Goal: Subscribe to service/newsletter

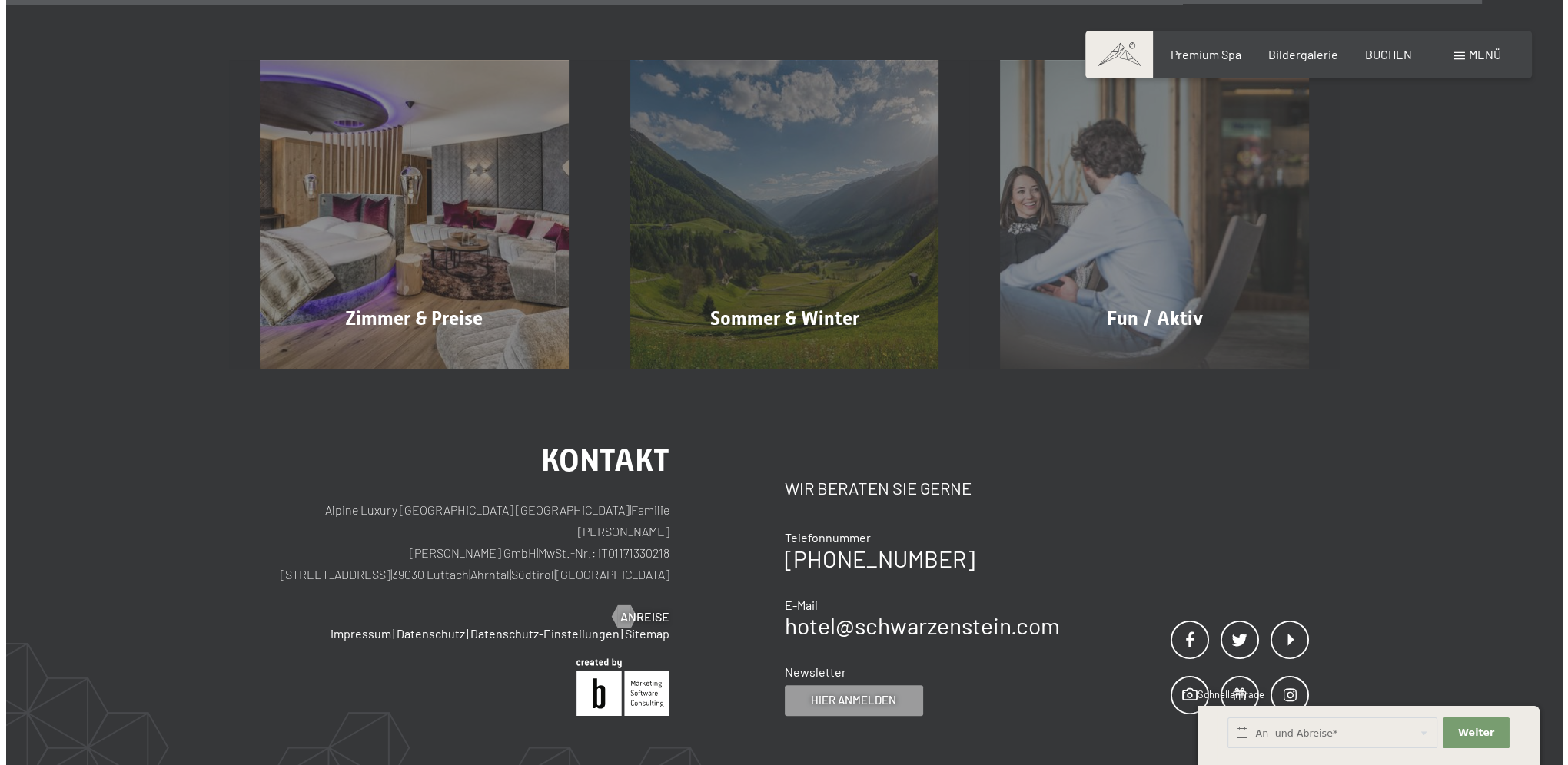
scroll to position [1302, 0]
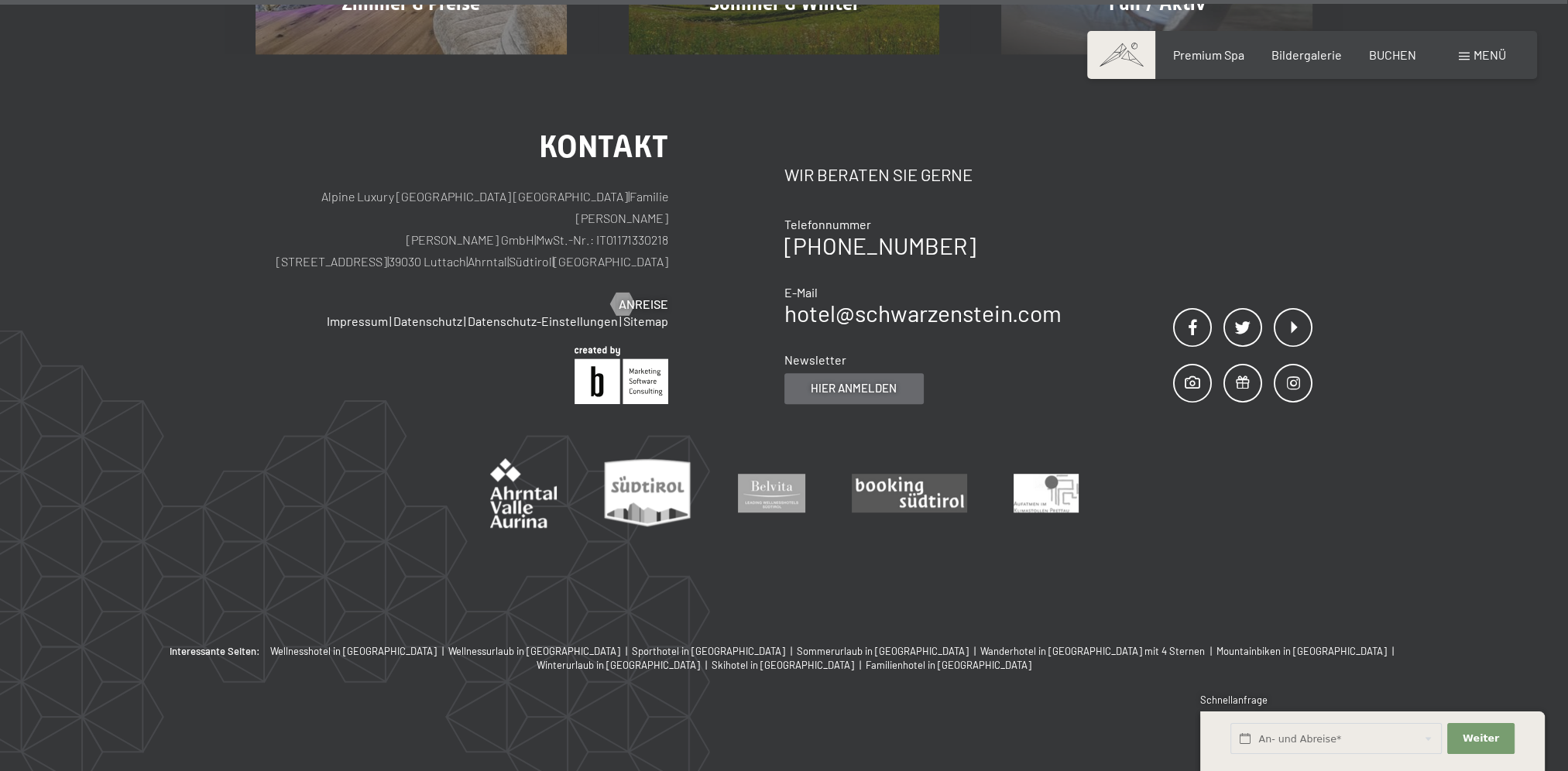
click at [864, 386] on span "Hier anmelden" at bounding box center [854, 388] width 86 height 16
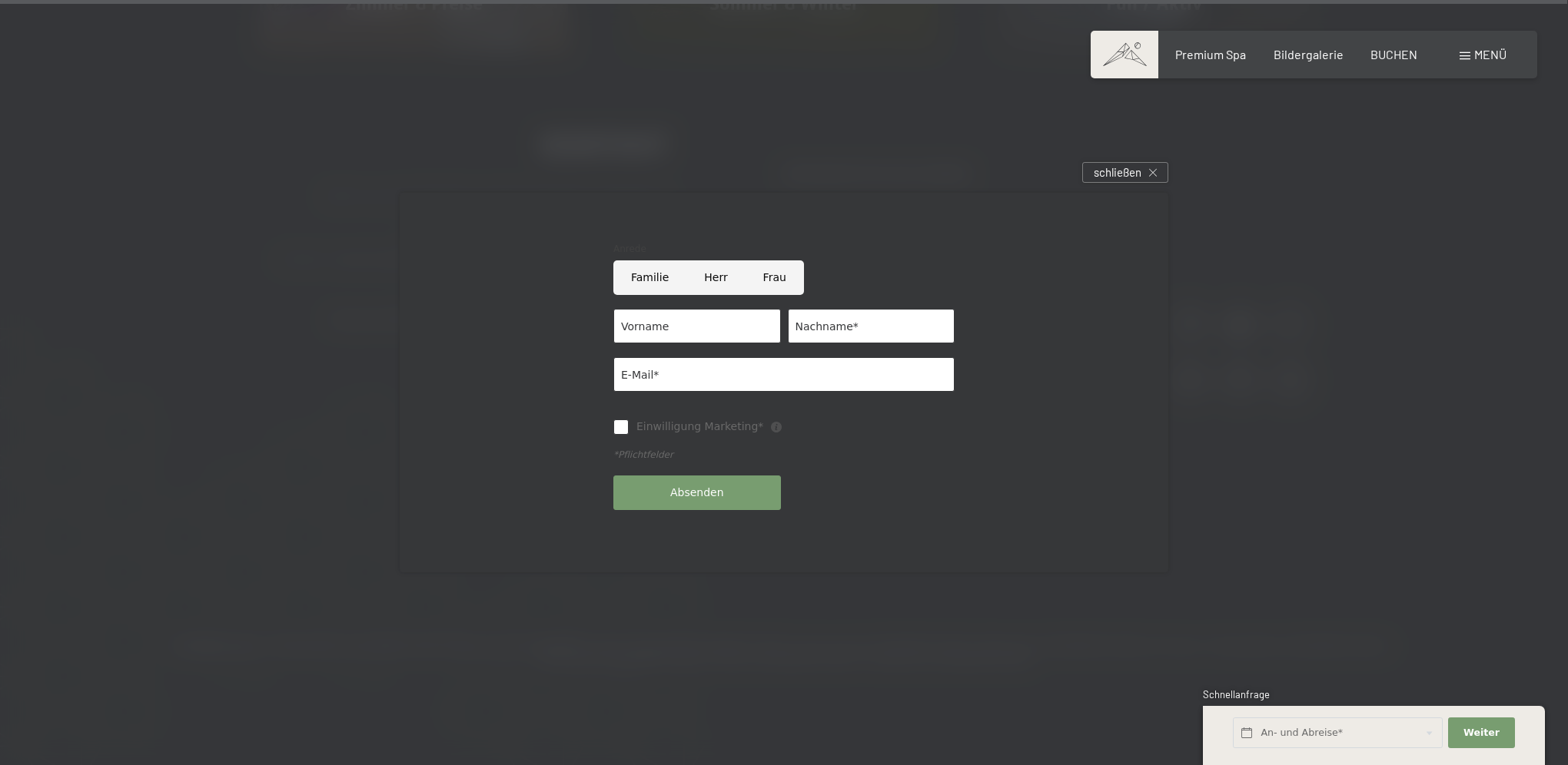
click at [773, 277] on input "Frau" at bounding box center [775, 278] width 59 height 34
radio input "true"
click at [684, 329] on input "Vorname" at bounding box center [697, 326] width 168 height 34
type input "Tatiana"
type input "Baratti"
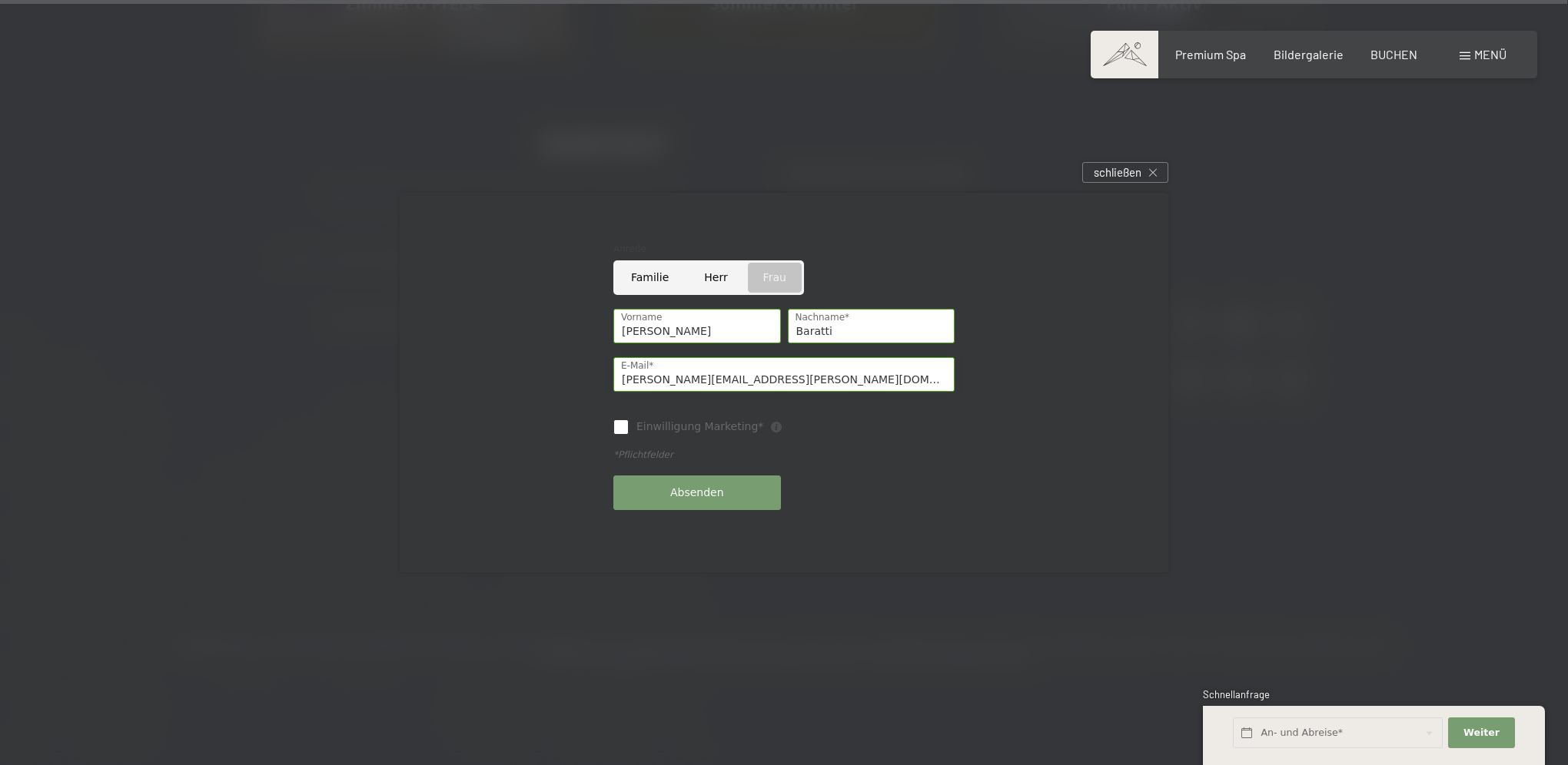
click at [734, 377] on input "tatiana.baratti@ocst.ch" at bounding box center [784, 374] width 341 height 34
type input "tatianabaratti24@gmail.com"
click at [621, 428] on input "Einwilligung Marketing*" at bounding box center [621, 428] width 15 height 15
checkbox input "true"
click at [693, 498] on span "Absenden" at bounding box center [697, 493] width 54 height 15
